Goal: Transaction & Acquisition: Purchase product/service

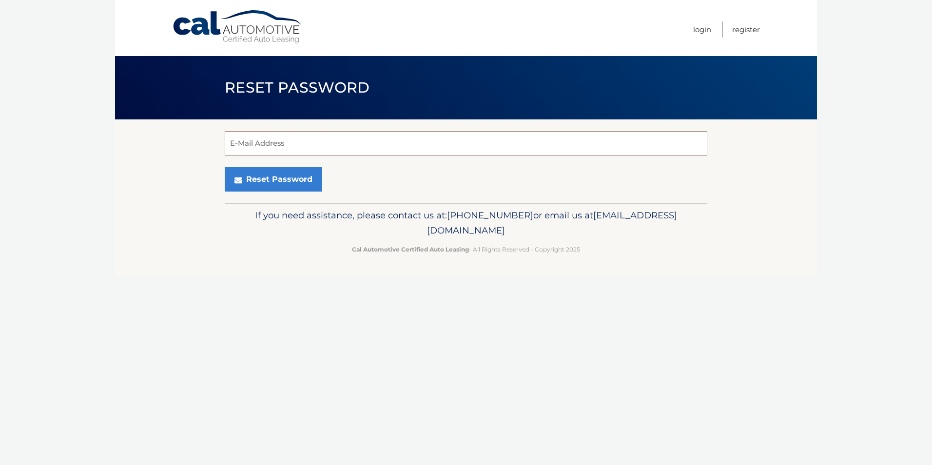
click at [228, 141] on input "E-Mail Address" at bounding box center [466, 143] width 483 height 24
type input "faeldlmergu10@gmail.com"
click at [276, 176] on button "Reset Password" at bounding box center [274, 179] width 98 height 24
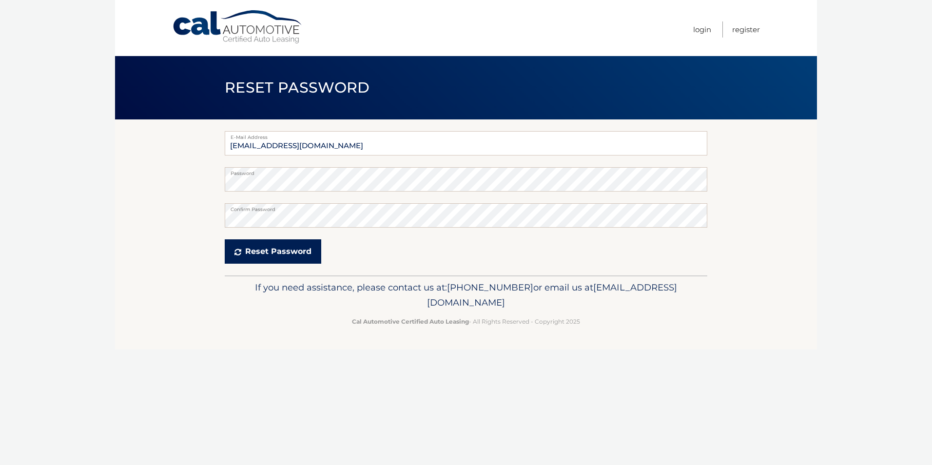
click at [262, 253] on button "Reset Password" at bounding box center [273, 251] width 97 height 24
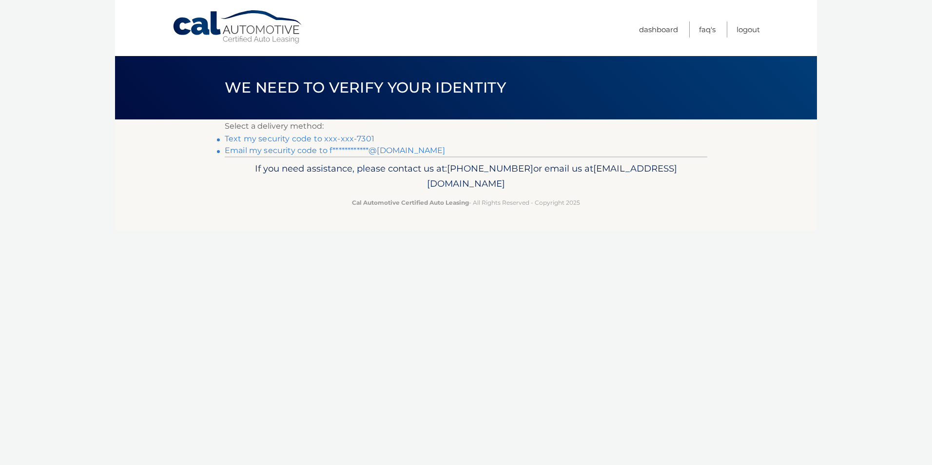
click at [256, 139] on link "Text my security code to xxx-xxx-7301" at bounding box center [300, 138] width 150 height 9
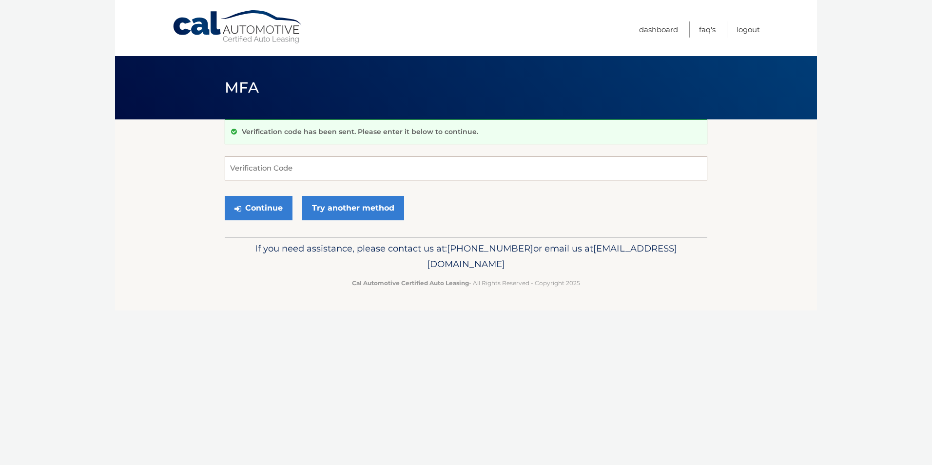
click at [231, 167] on input "Verification Code" at bounding box center [466, 168] width 483 height 24
type input "436840"
click at [260, 204] on button "Continue" at bounding box center [259, 208] width 68 height 24
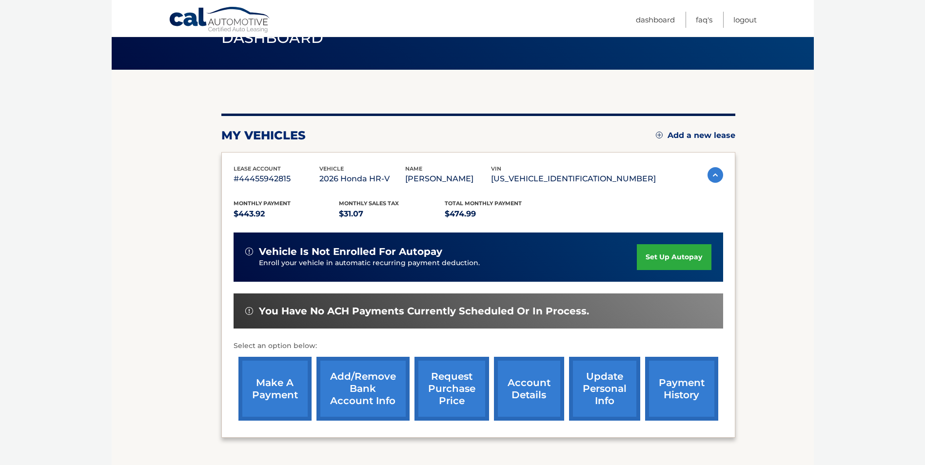
scroll to position [98, 0]
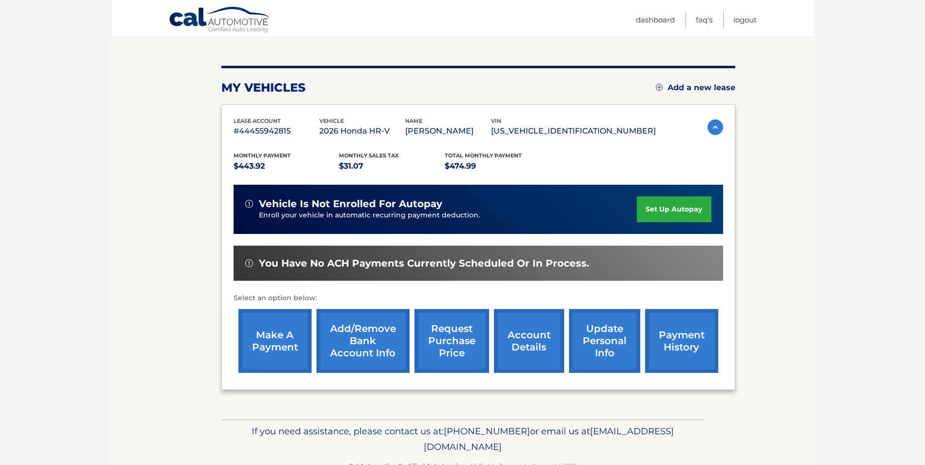
click at [268, 345] on link "make a payment" at bounding box center [274, 341] width 73 height 64
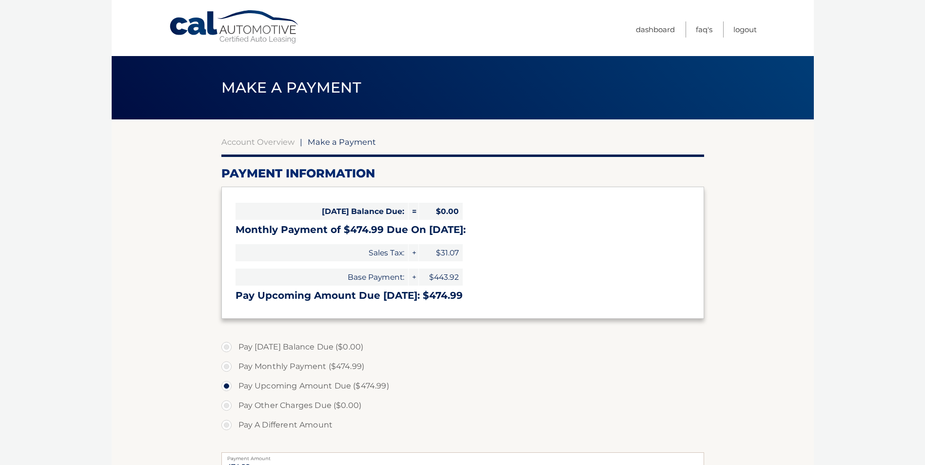
select select "MGJlNTYyNTgtMDczNS00OTEzLTg3NGYtYTA3MmViN2ZiZTZk"
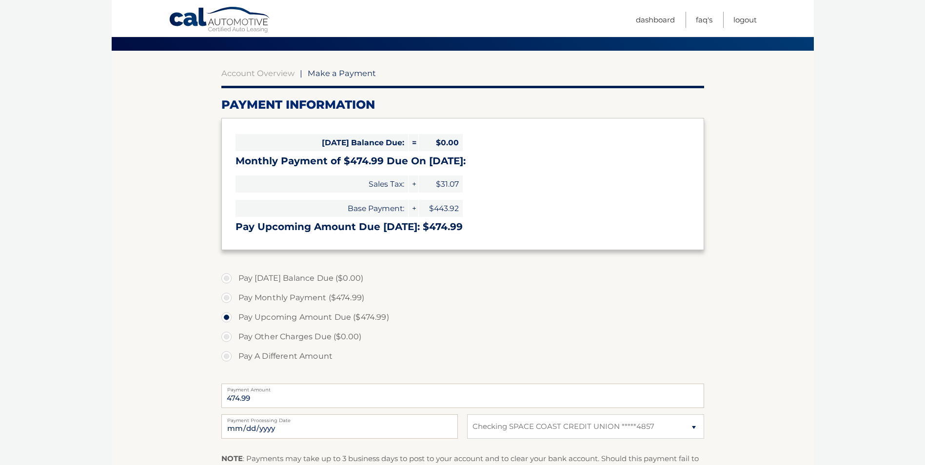
scroll to position [98, 0]
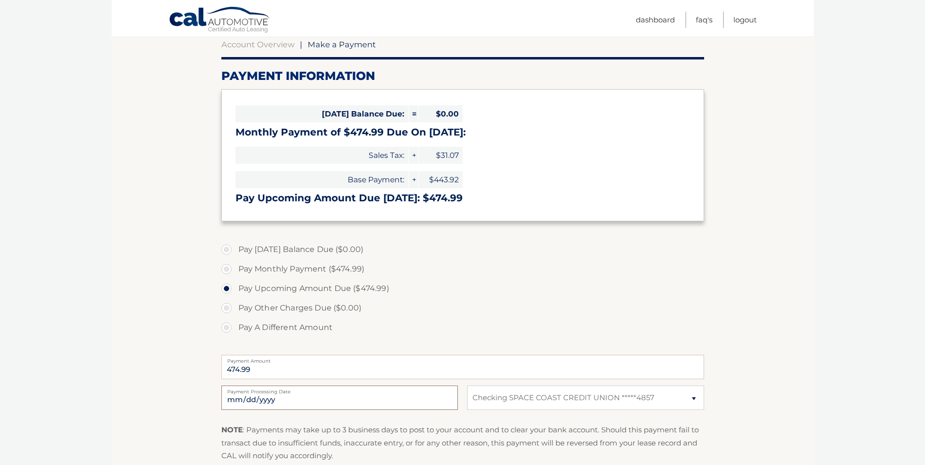
click at [253, 399] on input "2025-10-11" at bounding box center [339, 398] width 236 height 24
type input "2025-10-14"
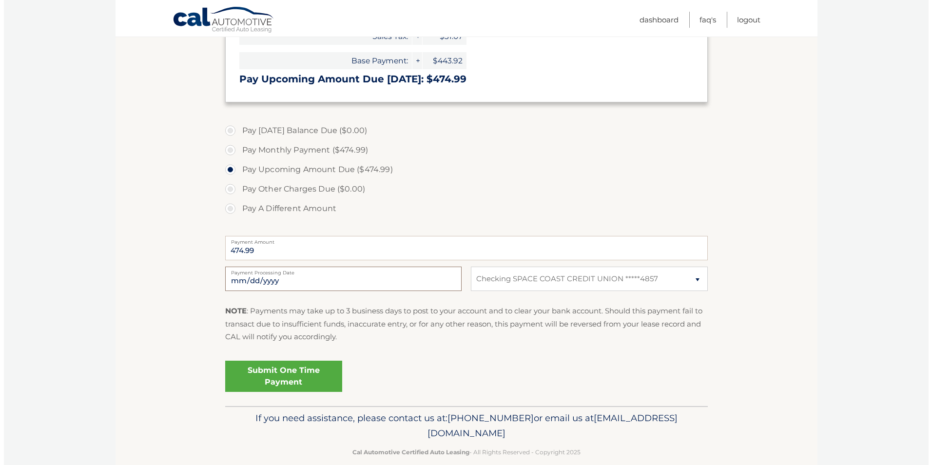
scroll to position [232, 0]
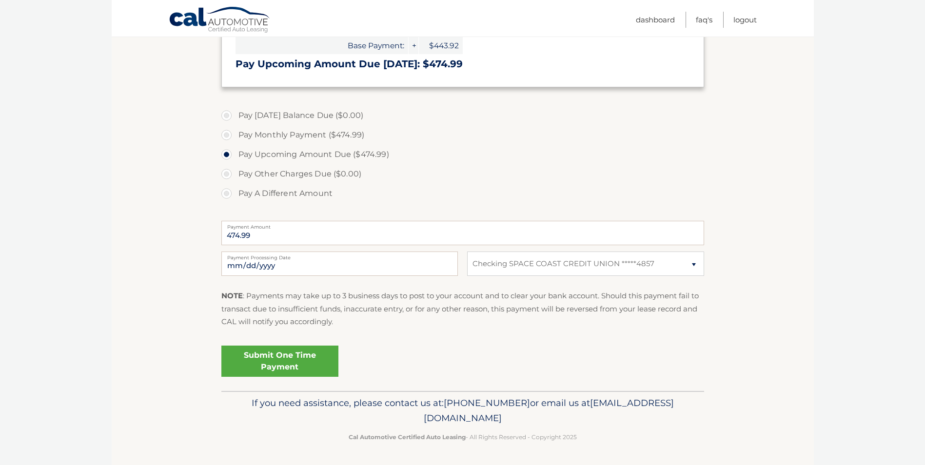
click at [300, 366] on link "Submit One Time Payment" at bounding box center [279, 361] width 117 height 31
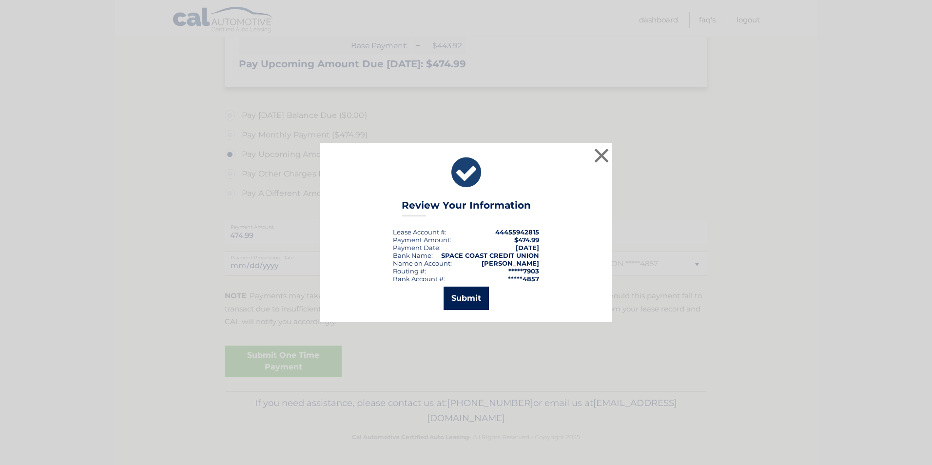
click at [469, 298] on button "Submit" at bounding box center [466, 298] width 45 height 23
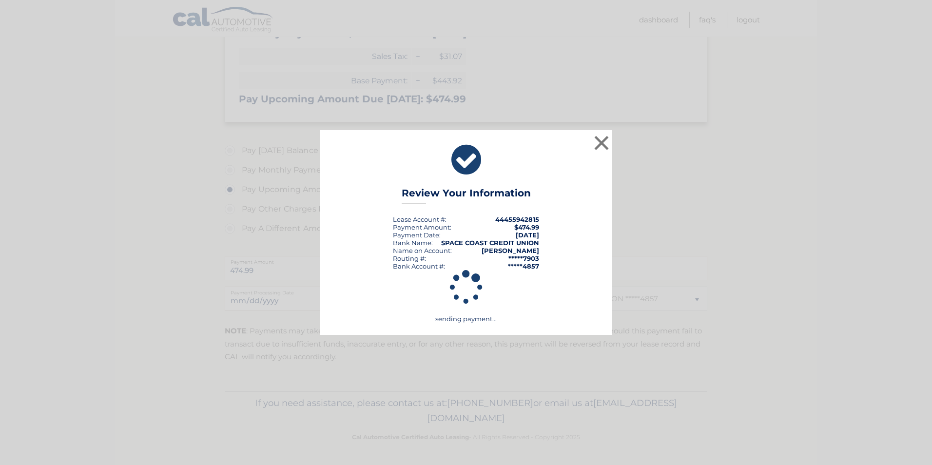
scroll to position [196, 0]
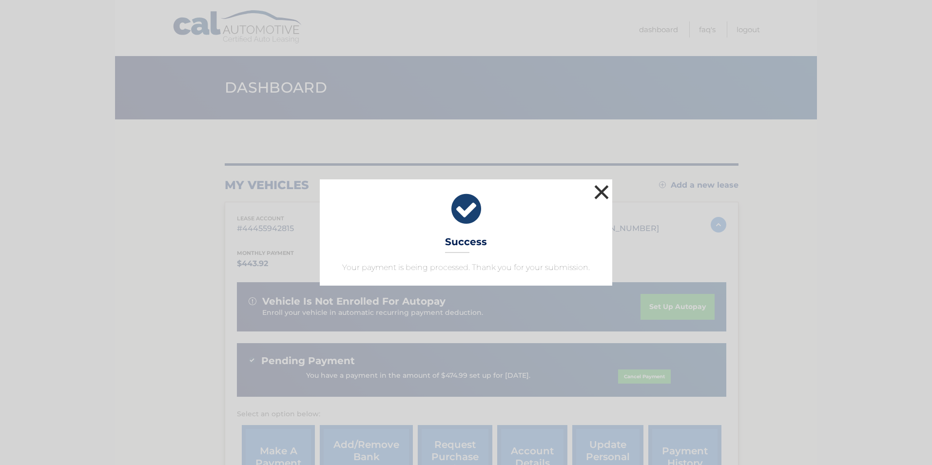
click at [602, 192] on button "×" at bounding box center [602, 192] width 20 height 20
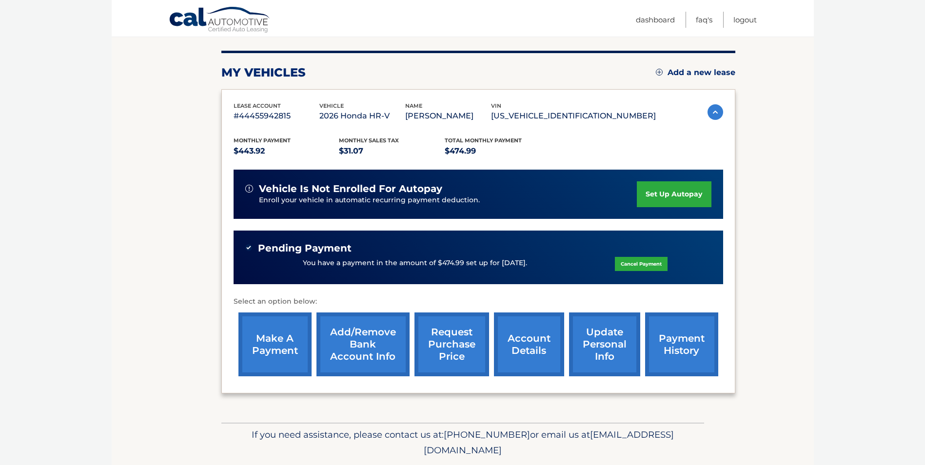
scroll to position [96, 0]
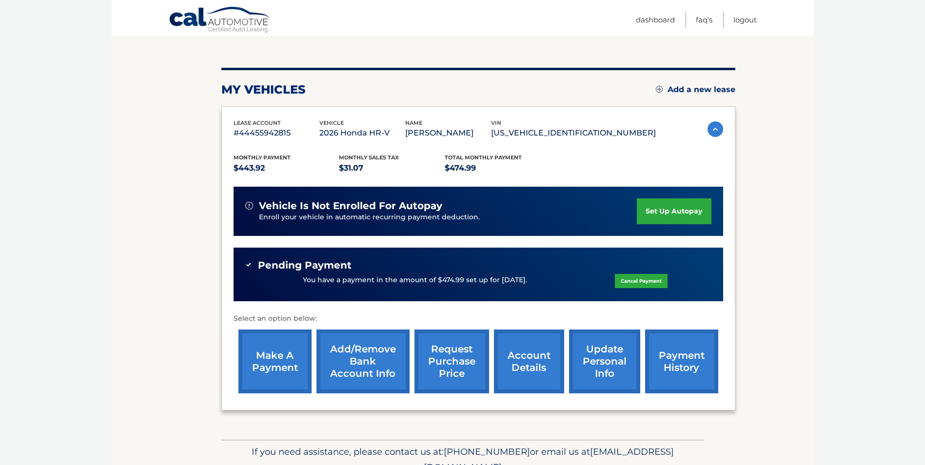
click at [681, 366] on link "payment history" at bounding box center [681, 362] width 73 height 64
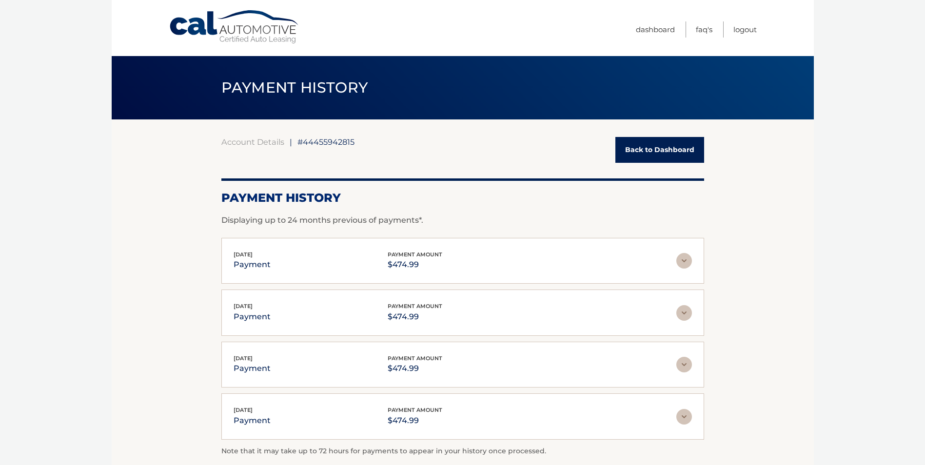
click at [684, 260] on img at bounding box center [684, 261] width 16 height 16
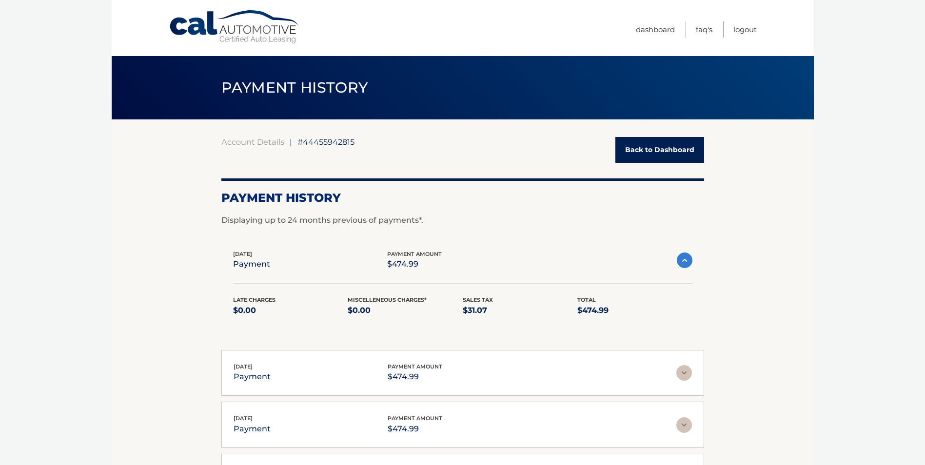
click at [682, 261] on img at bounding box center [685, 261] width 16 height 16
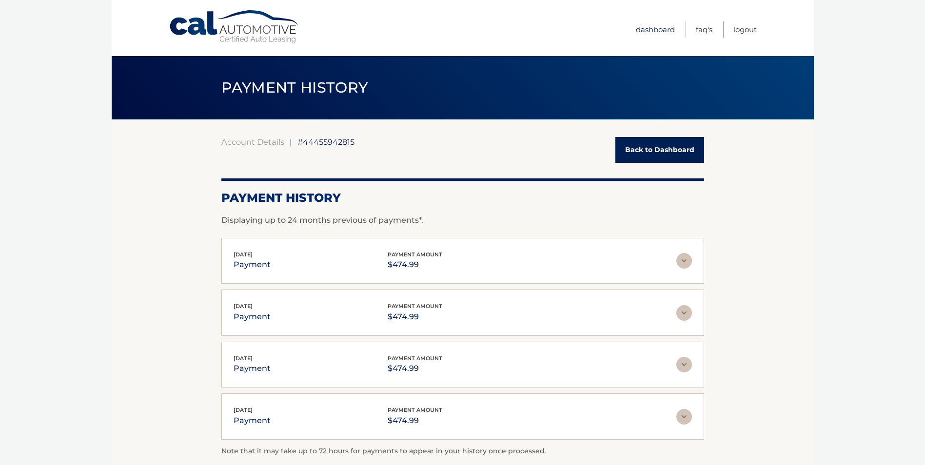
click at [661, 29] on link "Dashboard" at bounding box center [655, 29] width 39 height 16
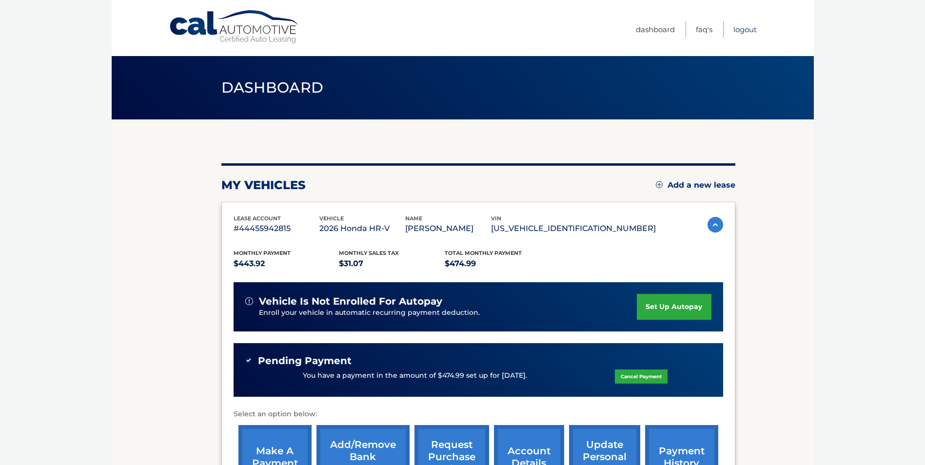
click at [743, 28] on link "Logout" at bounding box center [744, 29] width 23 height 16
